Goal: Task Accomplishment & Management: Manage account settings

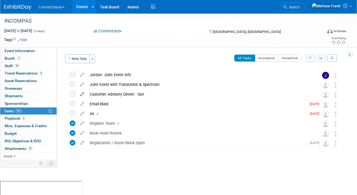
click at [82, 93] on icon at bounding box center [81, 93] width 9 height 7
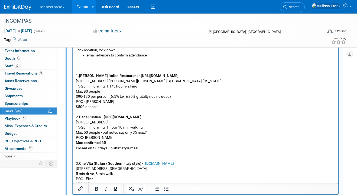
scroll to position [132, 0]
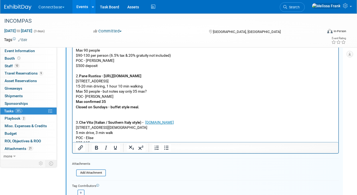
click at [130, 139] on p "1. Donatello Italian Restaurant - https://donatellotampa.com/ 232 N. Dale Mabry…" at bounding box center [205, 84] width 259 height 134
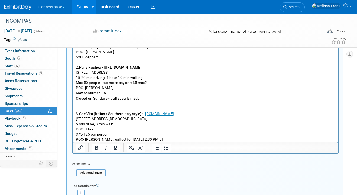
click at [150, 138] on p "1. Donatello Italian Restaurant - https://donatellotampa.com/ 232 N. Dale Mabry…" at bounding box center [205, 75] width 259 height 134
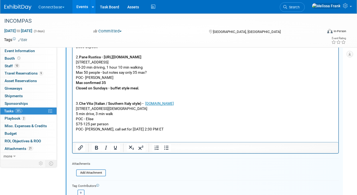
scroll to position [31, 0]
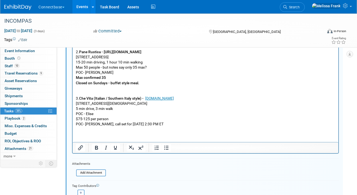
paste body "Rich Text Area. Press ALT-0 for help."
click at [75, 139] on html "'Pick location, lock down email advisory to confirm attendance 1. Donatello Ita…" at bounding box center [205, 58] width 265 height 167
click at [183, 140] on p "﻿4. The Pearl - https://thepearlrestaurant.com/group-dining/" at bounding box center [205, 139] width 259 height 5
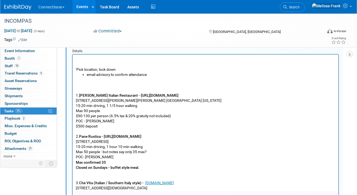
scroll to position [41, 0]
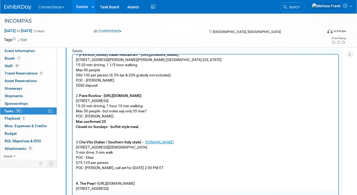
click at [143, 189] on p "823 Water St C100, Tampa, FL 33602" at bounding box center [205, 188] width 259 height 5
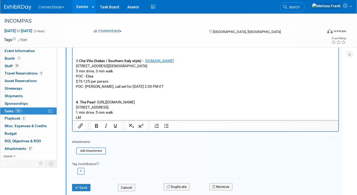
scroll to position [181, 0]
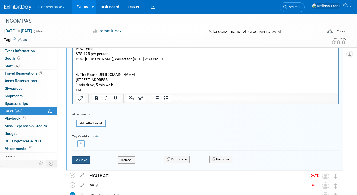
click at [81, 158] on button "Save" at bounding box center [81, 161] width 18 height 8
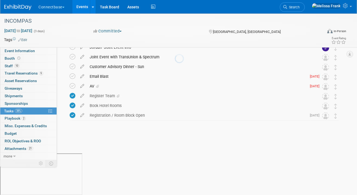
scroll to position [0, 0]
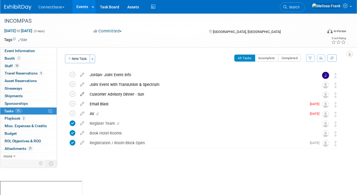
click at [81, 94] on icon at bounding box center [81, 93] width 9 height 7
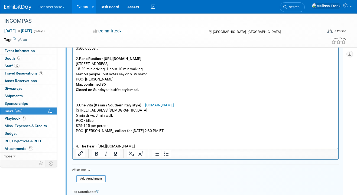
scroll to position [46, 0]
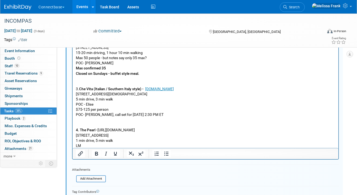
click at [92, 147] on p "1. Donatello Italian Restaurant - https://donatellotampa.com/ 232 N. Dale Mabry…" at bounding box center [205, 65] width 259 height 165
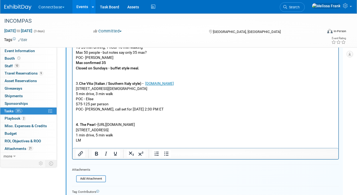
scroll to position [57, 0]
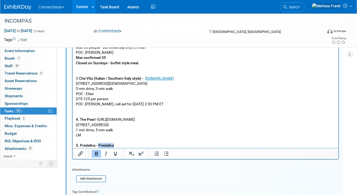
drag, startPoint x: 117, startPoint y: 146, endPoint x: 99, endPoint y: 145, distance: 17.9
click at [99, 145] on p "5. Predelina - Predalina" at bounding box center [205, 145] width 259 height 5
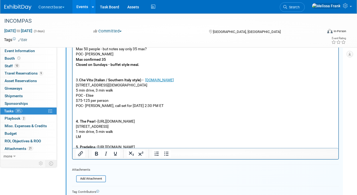
scroll to position [62, 0]
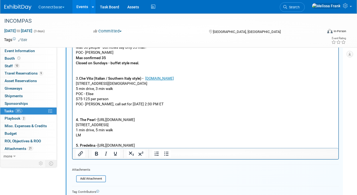
click at [137, 145] on p "5. Predelina - https://predalina.com/" at bounding box center [205, 145] width 259 height 5
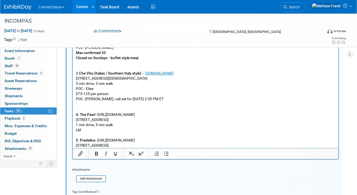
scroll to position [138, 0]
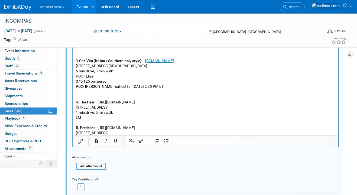
click at [149, 136] on div at bounding box center [205, 141] width 265 height 11
click at [149, 134] on p "1001 E Cumberland Ave, Tampa, FL 33602" at bounding box center [205, 133] width 259 height 5
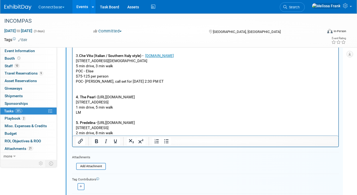
scroll to position [82, 0]
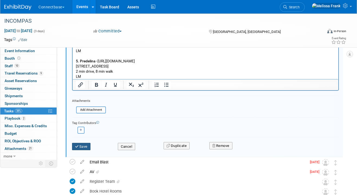
click at [89, 145] on button "Save" at bounding box center [81, 147] width 18 height 8
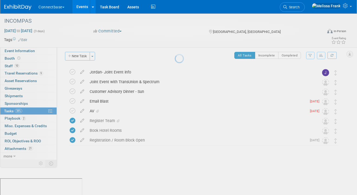
scroll to position [0, 0]
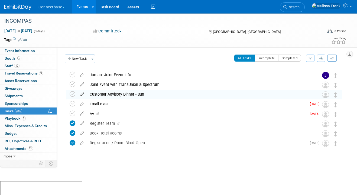
click at [83, 93] on icon at bounding box center [81, 93] width 9 height 7
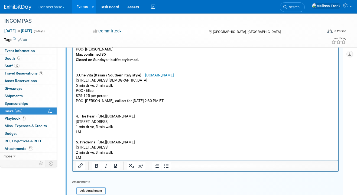
scroll to position [114, 0]
click at [97, 158] on p "1. Donatello Italian Restaurant - https://donatellotampa.com/ 232 N. Dale Mabry…" at bounding box center [205, 64] width 259 height 191
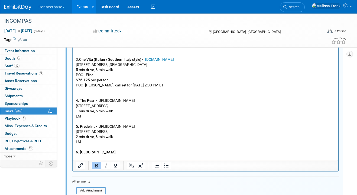
scroll to position [82, 0]
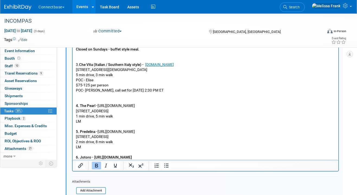
drag, startPoint x: 189, startPoint y: 157, endPoint x: 93, endPoint y: 158, distance: 95.8
click at [93, 158] on p "6. Jotoro - https://www.jotoro.com/menu/JoToro-Bar-Menu.pdf" at bounding box center [205, 157] width 259 height 5
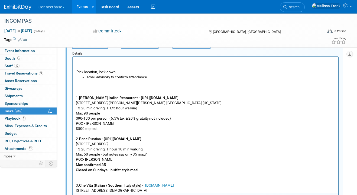
scroll to position [78, 0]
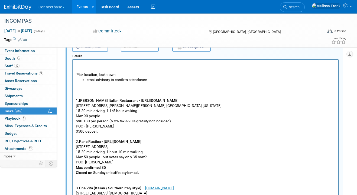
click at [87, 91] on p "1. Donatello Italian Restaurant - https://donatellotampa.com/ 232 N. Dale Mabry…" at bounding box center [205, 178] width 259 height 191
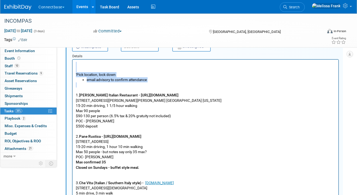
drag, startPoint x: 85, startPoint y: 91, endPoint x: 68, endPoint y: 55, distance: 39.7
click at [73, 60] on html "'Pick location, lock down email advisory to confirm attendance 1. Donatello Ita…" at bounding box center [205, 169] width 265 height 219
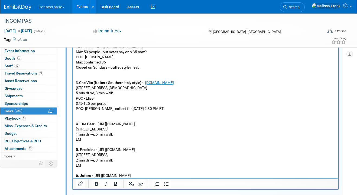
scroll to position [111, 0]
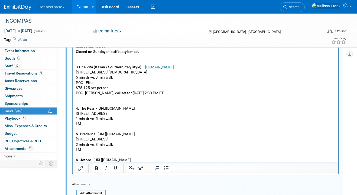
click at [144, 160] on p "6. Jotoro - https://www.jotoro.com/" at bounding box center [205, 160] width 259 height 5
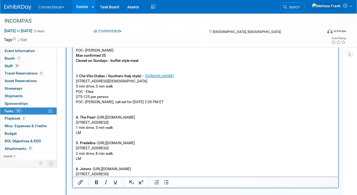
scroll to position [112, 0]
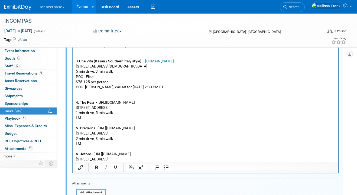
click at [156, 159] on p "615 Channelside Dr Suite 114, Tampa, FL 33602" at bounding box center [205, 159] width 259 height 5
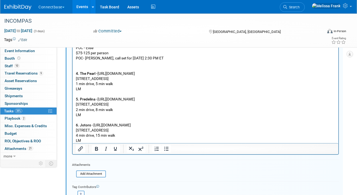
scroll to position [174, 0]
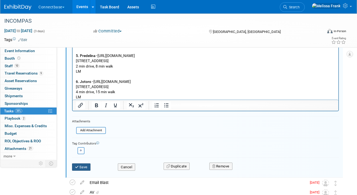
click at [83, 166] on button "Save" at bounding box center [81, 168] width 18 height 8
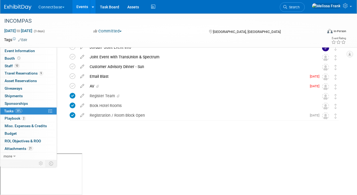
scroll to position [0, 0]
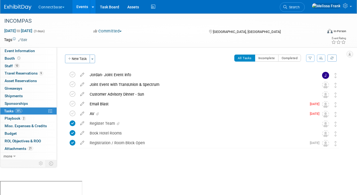
click at [81, 9] on link "Events" at bounding box center [82, 7] width 20 height 14
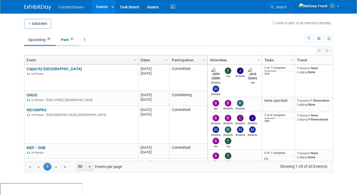
click at [67, 41] on link "Past 31" at bounding box center [68, 40] width 22 height 10
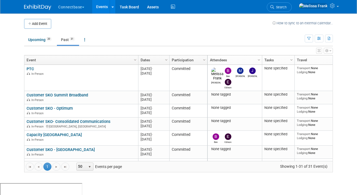
click at [178, 60] on link "Participation" at bounding box center [188, 59] width 32 height 9
click at [148, 58] on link "Dates" at bounding box center [152, 59] width 25 height 9
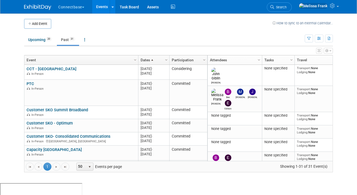
click at [148, 58] on link "Dates" at bounding box center [152, 59] width 25 height 9
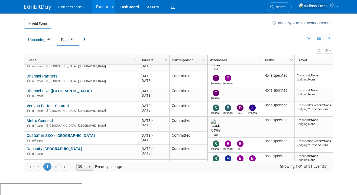
scroll to position [379, 0]
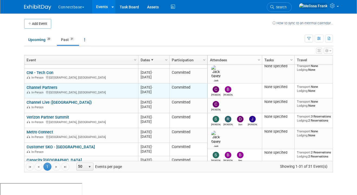
click at [43, 85] on link "Channel Partners" at bounding box center [42, 87] width 31 height 5
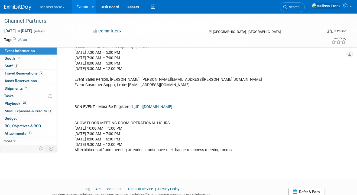
scroll to position [259, 0]
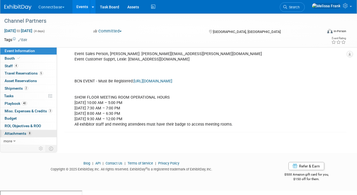
click at [26, 131] on link "8 Attachments 8" at bounding box center [28, 133] width 56 height 7
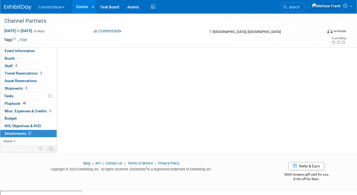
scroll to position [0, 0]
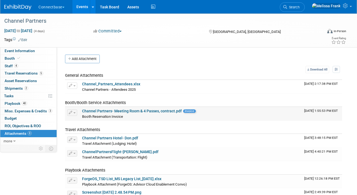
click at [108, 110] on link "Channel Partners- Meeting Room & 4 Passes, contract.pdf" at bounding box center [132, 111] width 100 height 4
